Goal: Information Seeking & Learning: Learn about a topic

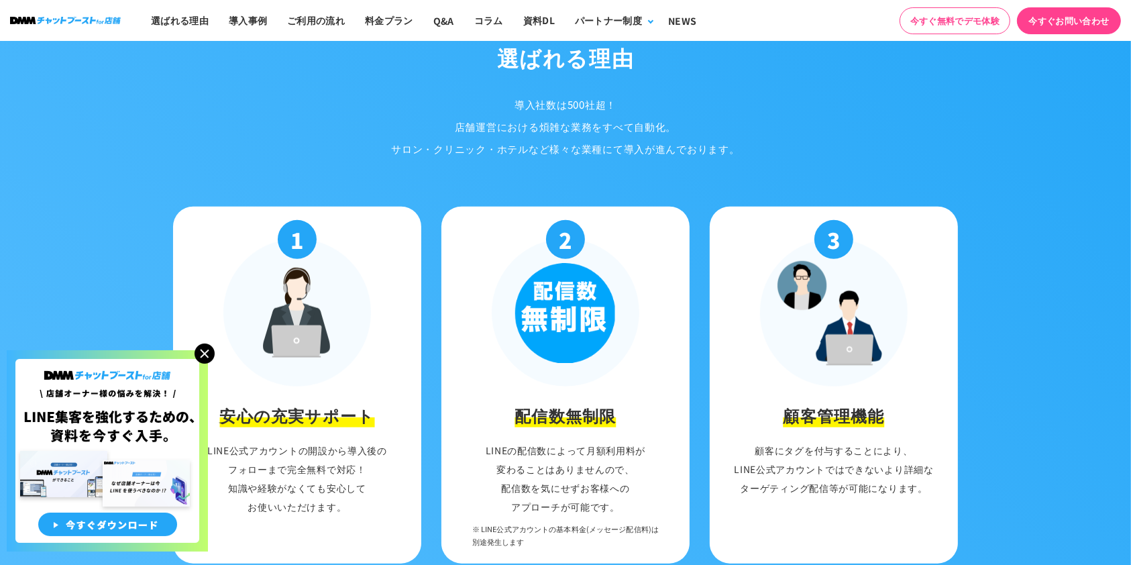
click at [205, 346] on img at bounding box center [205, 353] width 20 height 20
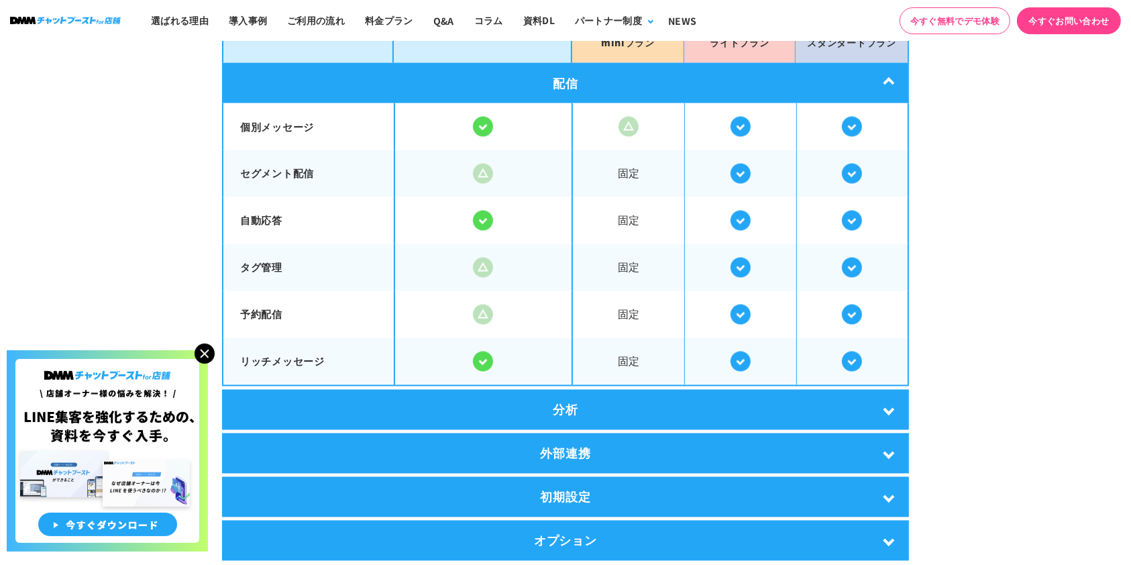
scroll to position [2491, 0]
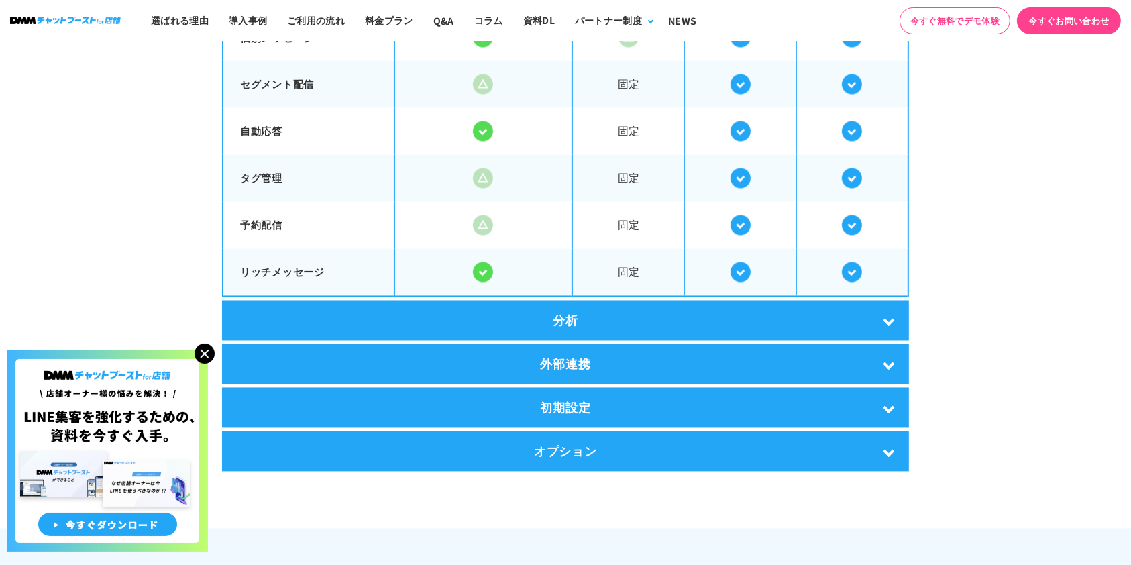
click at [604, 322] on div "分析" at bounding box center [565, 321] width 687 height 40
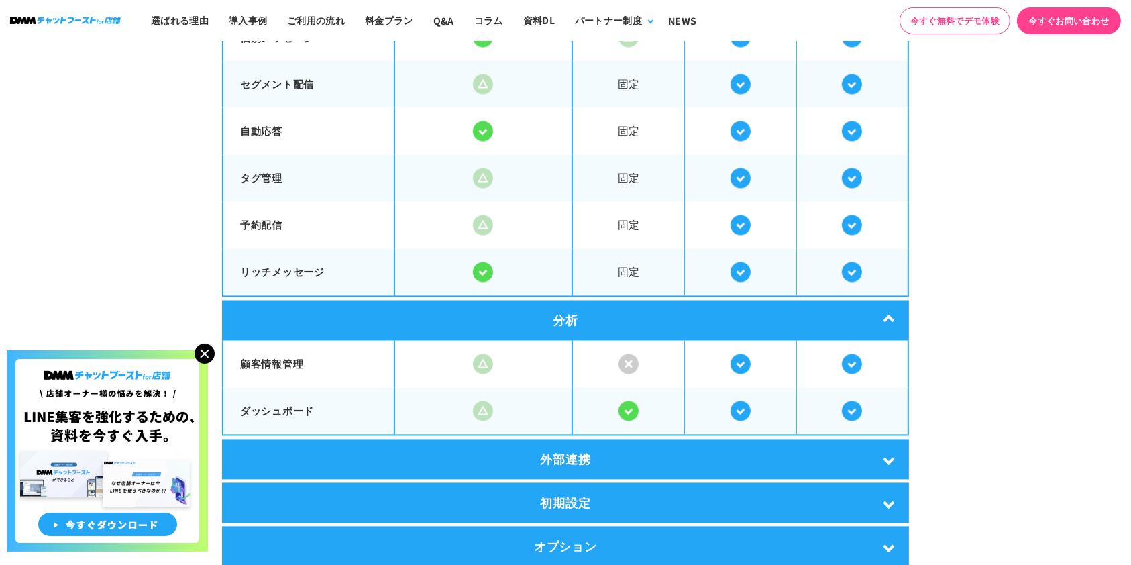
click at [612, 319] on div "分析" at bounding box center [565, 321] width 687 height 40
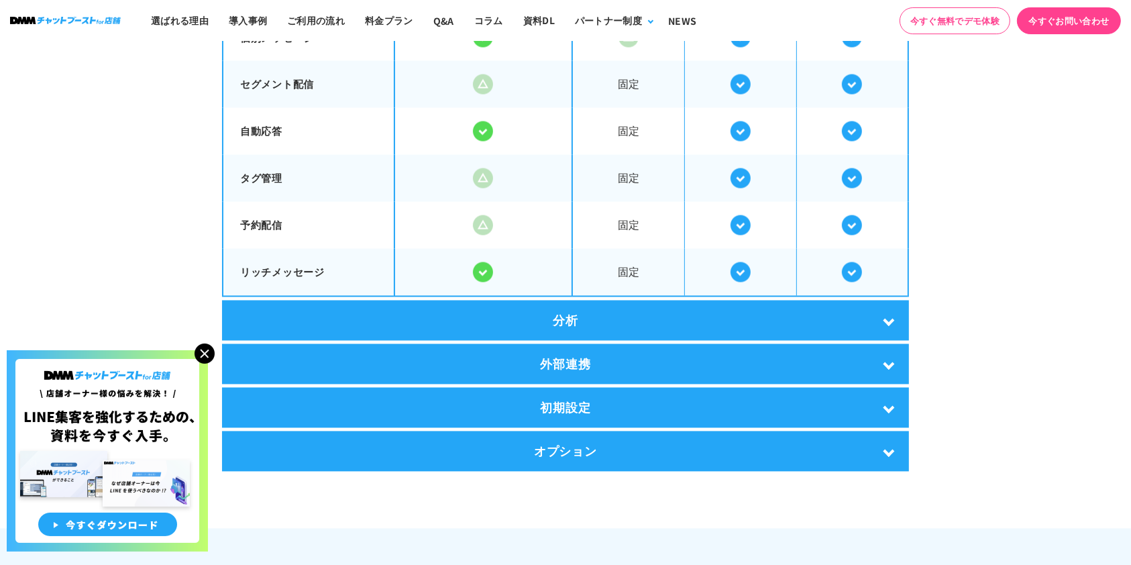
click at [602, 344] on div "外部連携" at bounding box center [565, 364] width 687 height 40
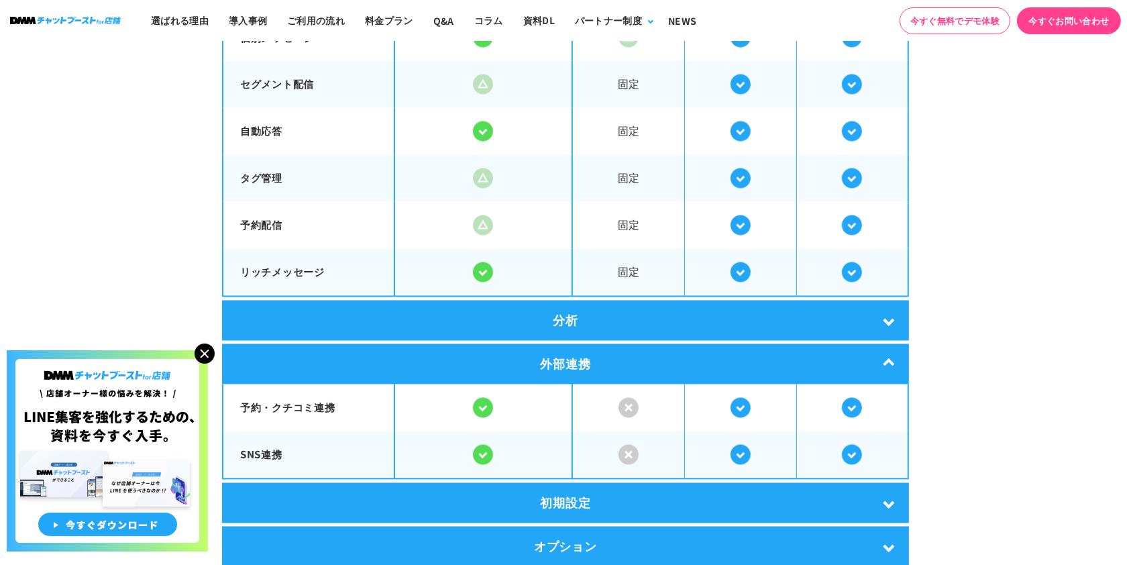
click at [601, 346] on div "外部連携" at bounding box center [565, 364] width 687 height 40
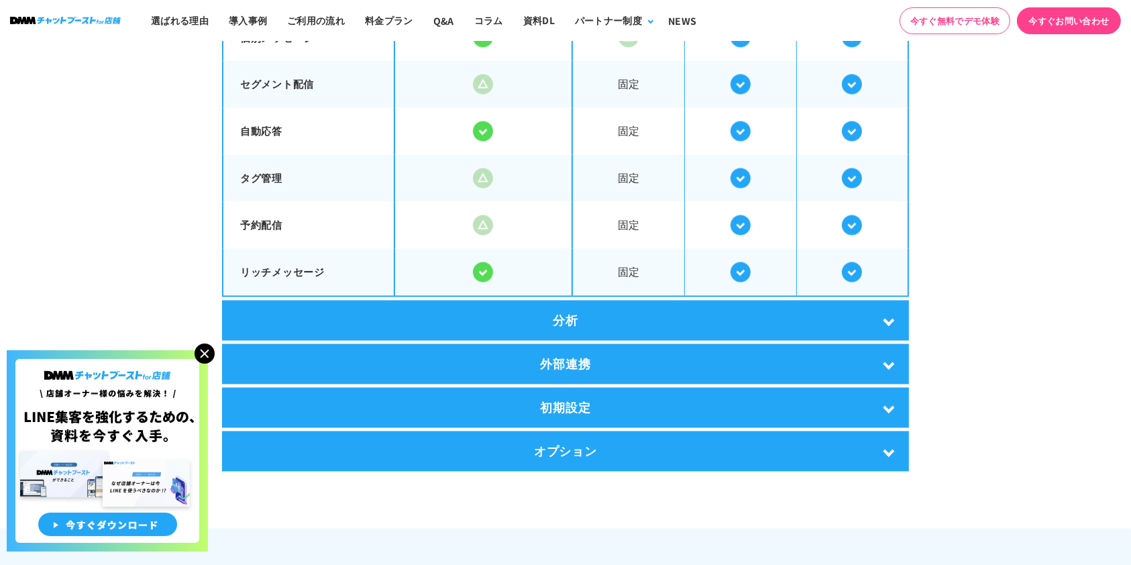
click at [596, 394] on div "初期設定" at bounding box center [565, 408] width 687 height 40
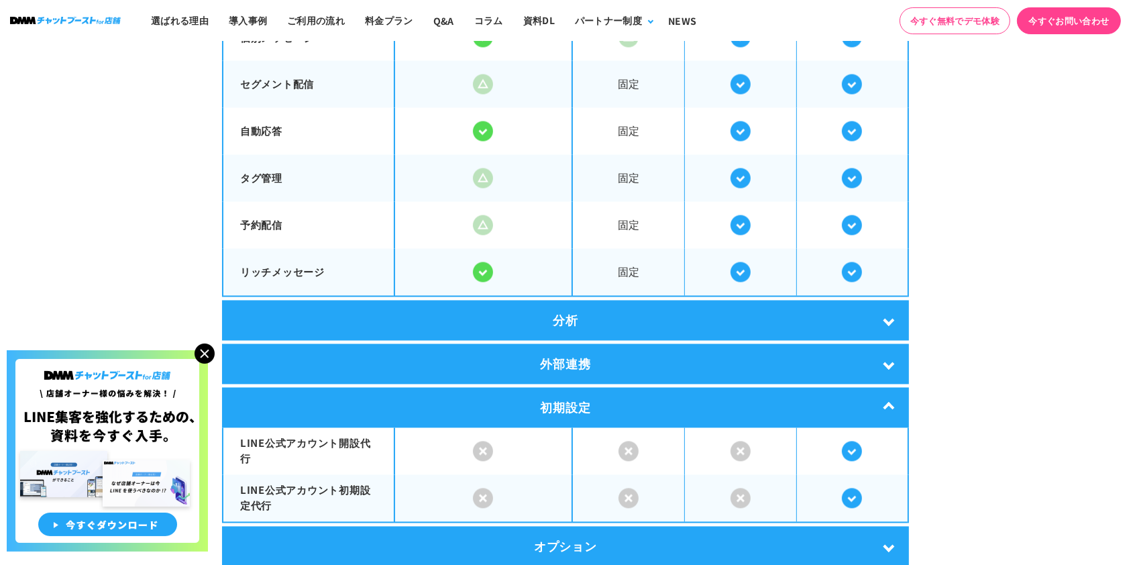
click at [596, 394] on div "初期設定" at bounding box center [565, 408] width 687 height 40
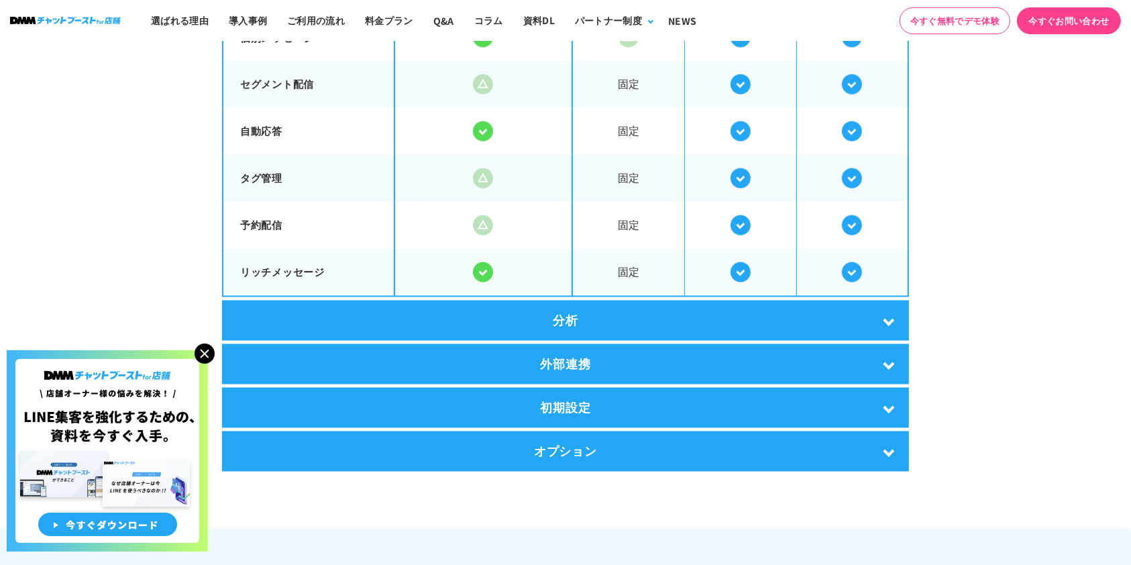
click at [595, 433] on div "オプション" at bounding box center [565, 451] width 687 height 40
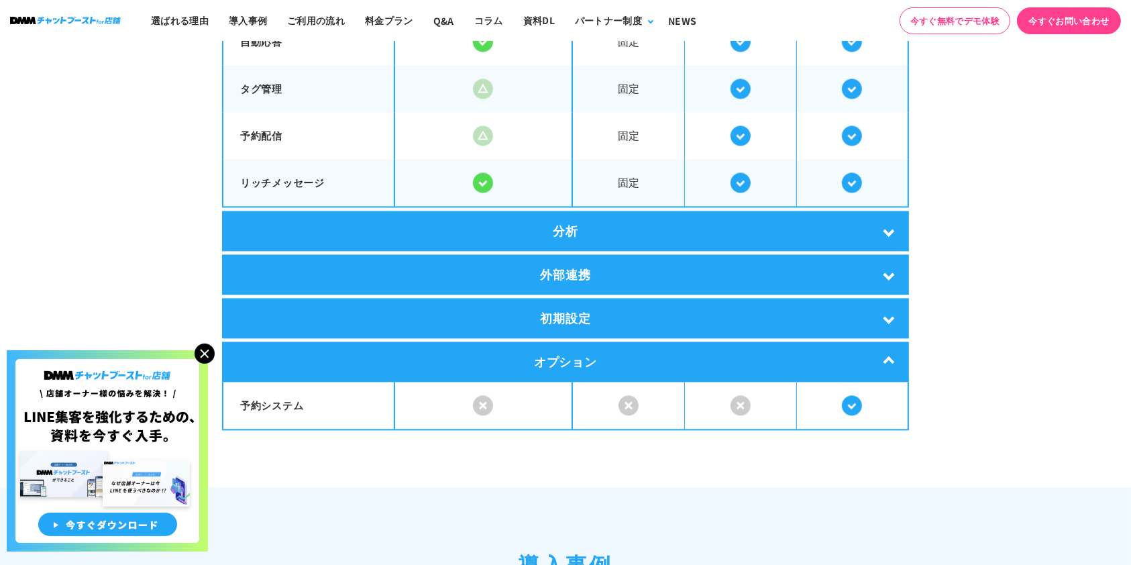
click at [564, 360] on div "オプション" at bounding box center [565, 361] width 687 height 40
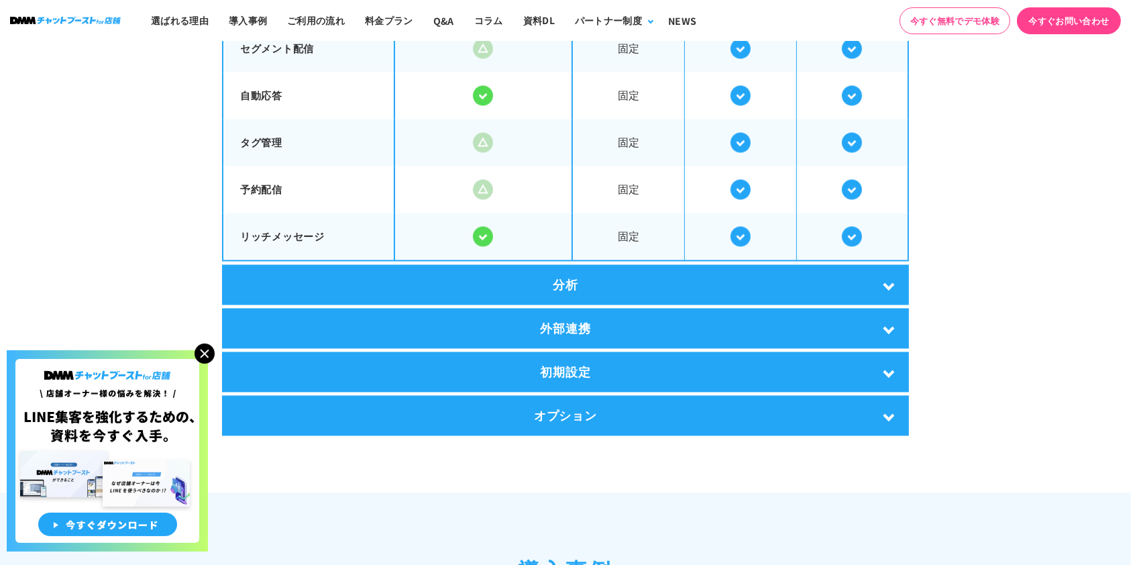
scroll to position [2402, 0]
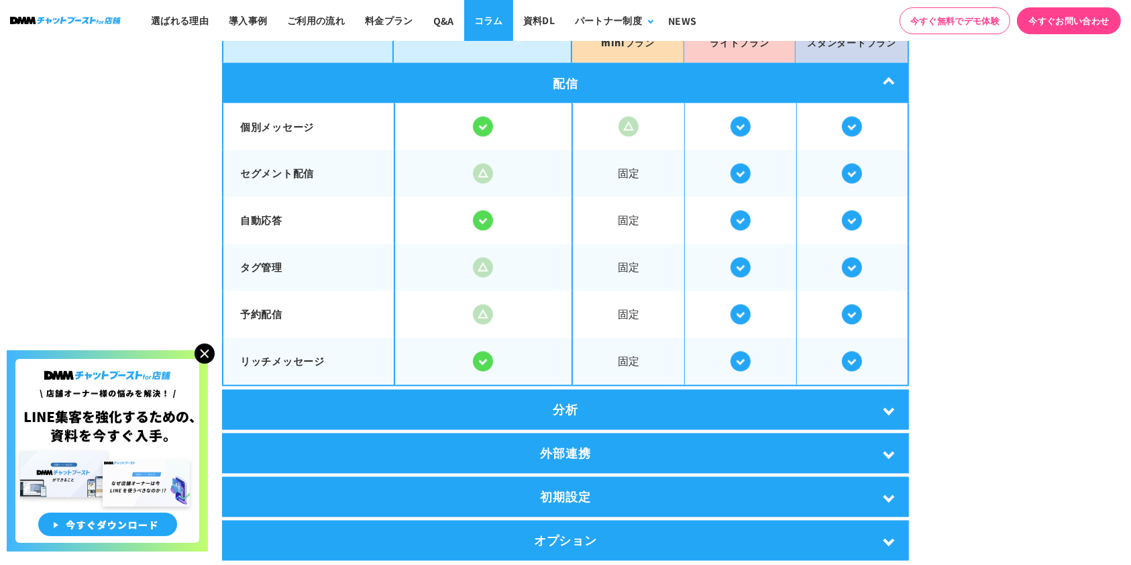
click at [488, 20] on link "コラム" at bounding box center [488, 20] width 49 height 41
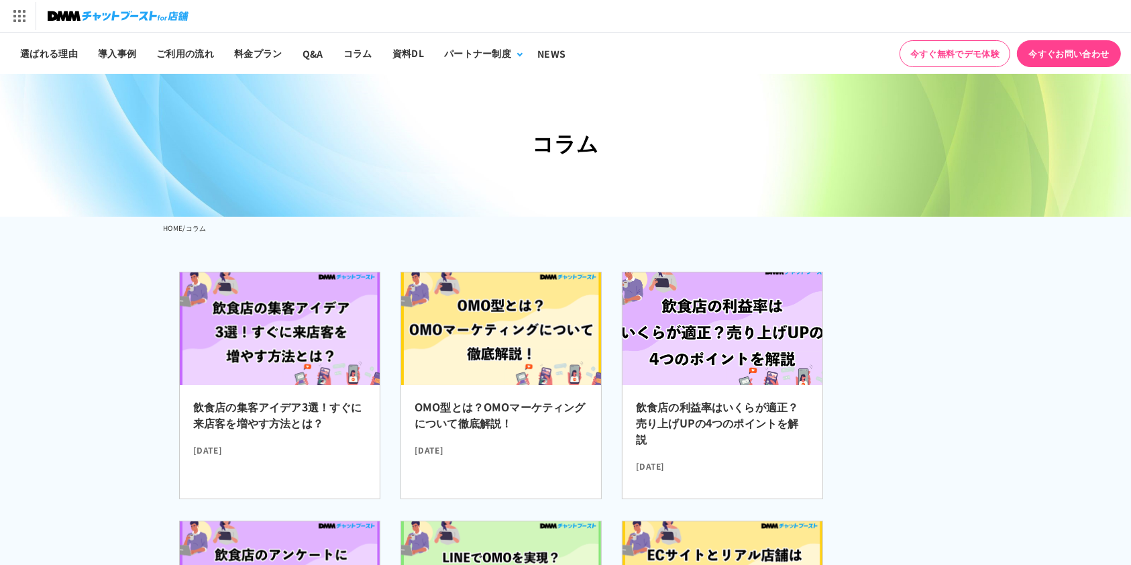
scroll to position [89, 0]
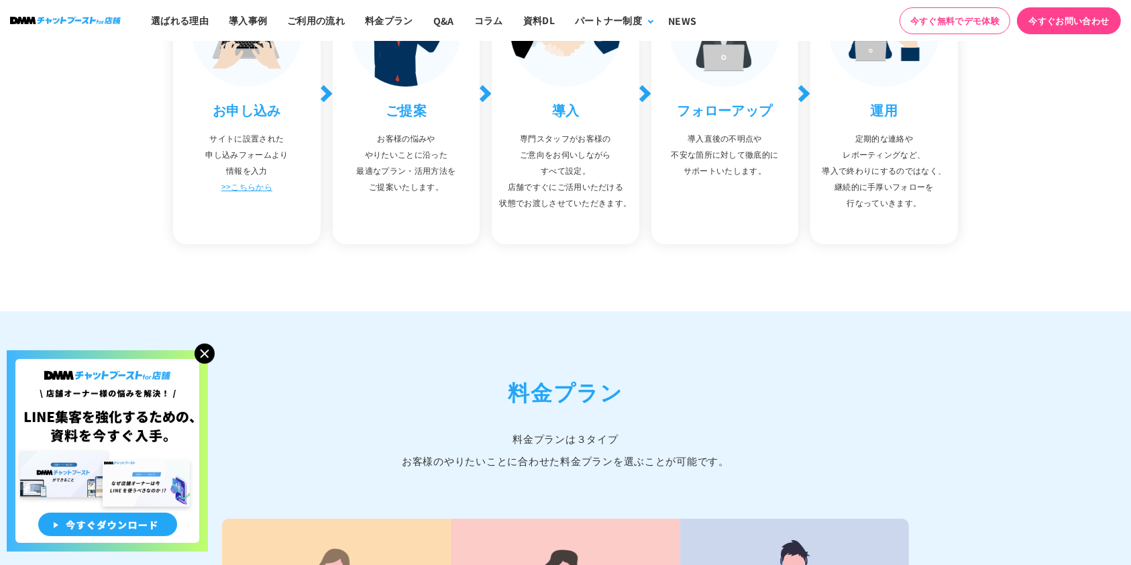
scroll to position [4638, 0]
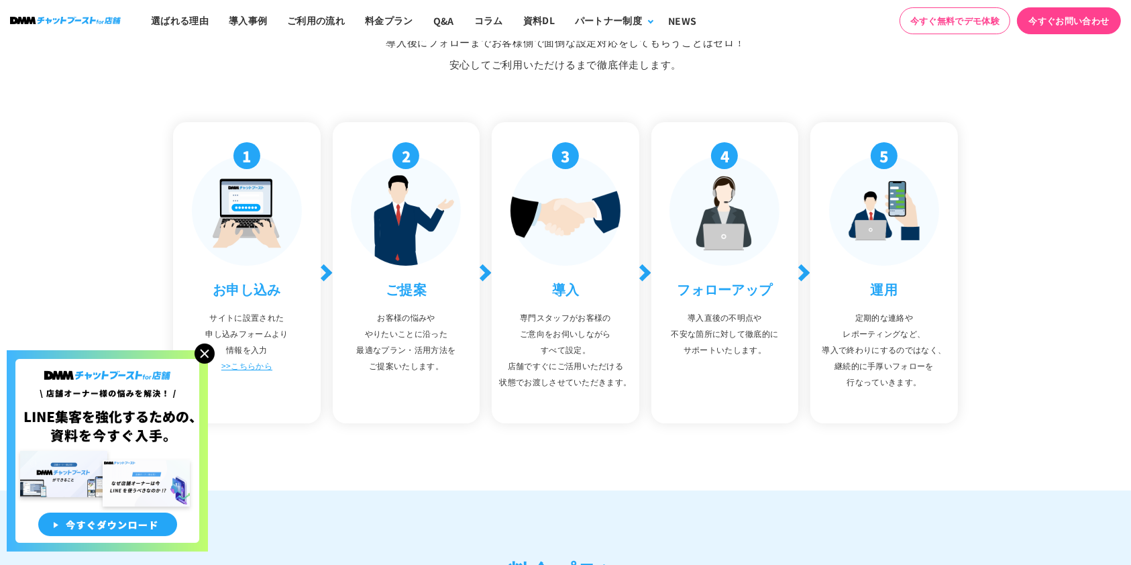
click at [212, 352] on img at bounding box center [205, 353] width 20 height 20
